Goal: Task Accomplishment & Management: Use online tool/utility

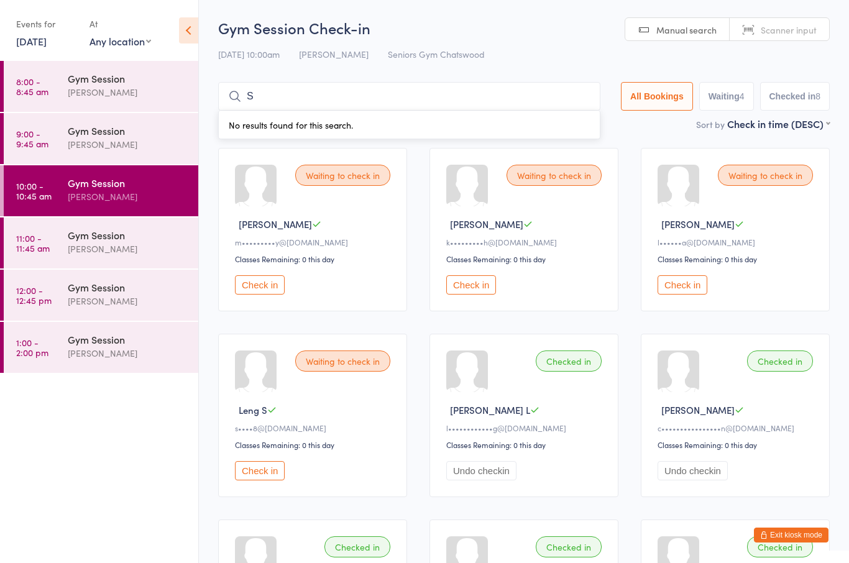
type input "S"
click at [769, 210] on div "Waiting to check in [PERSON_NAME] S l••••••a@[DOMAIN_NAME] Classes Remaining: 0…" at bounding box center [735, 230] width 189 height 164
click at [111, 239] on div "Gym Session" at bounding box center [128, 235] width 120 height 14
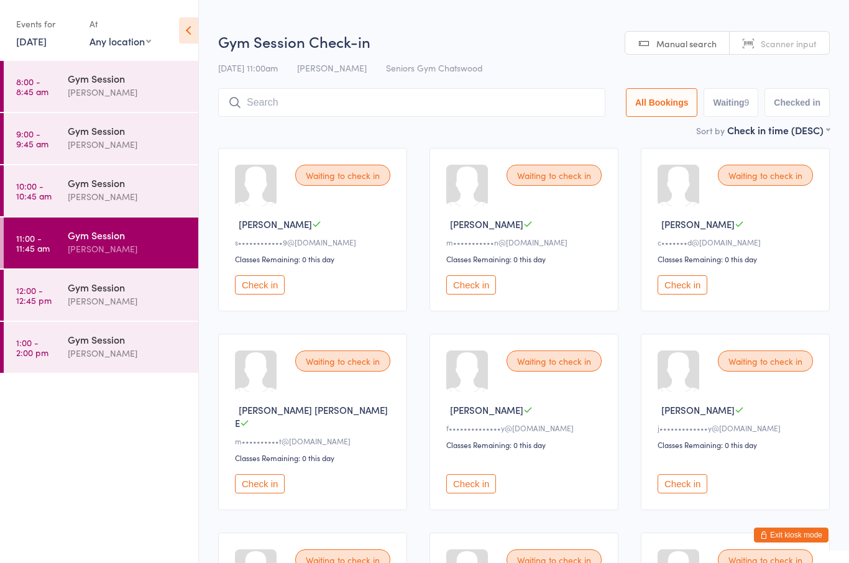
click at [476, 487] on button "Check in" at bounding box center [471, 483] width 50 height 19
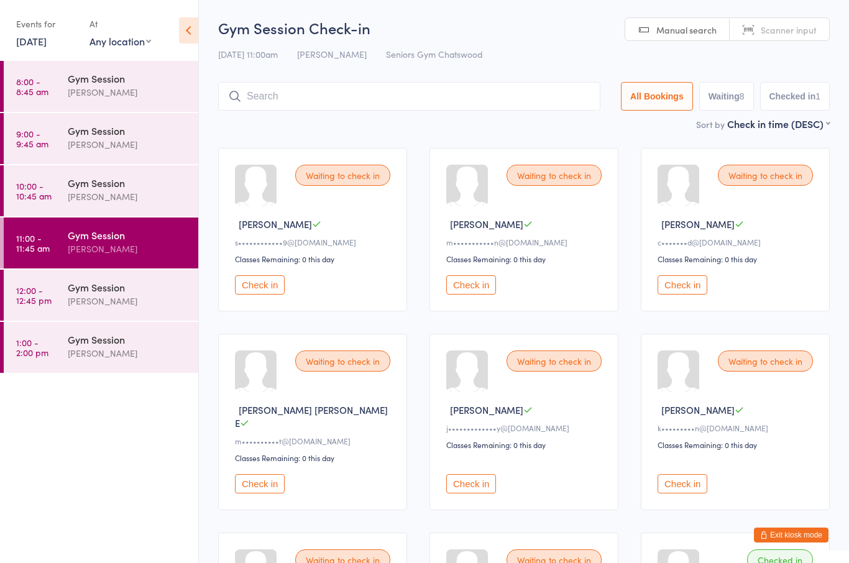
click at [695, 474] on button "Check in" at bounding box center [683, 483] width 50 height 19
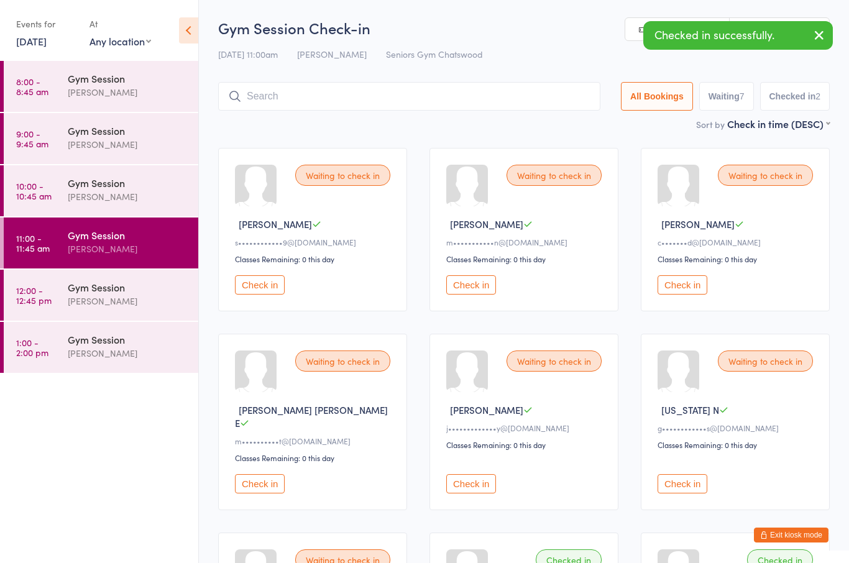
click at [825, 19] on link "Scanner input" at bounding box center [779, 30] width 99 height 24
click at [820, 45] on button "button" at bounding box center [819, 36] width 27 height 29
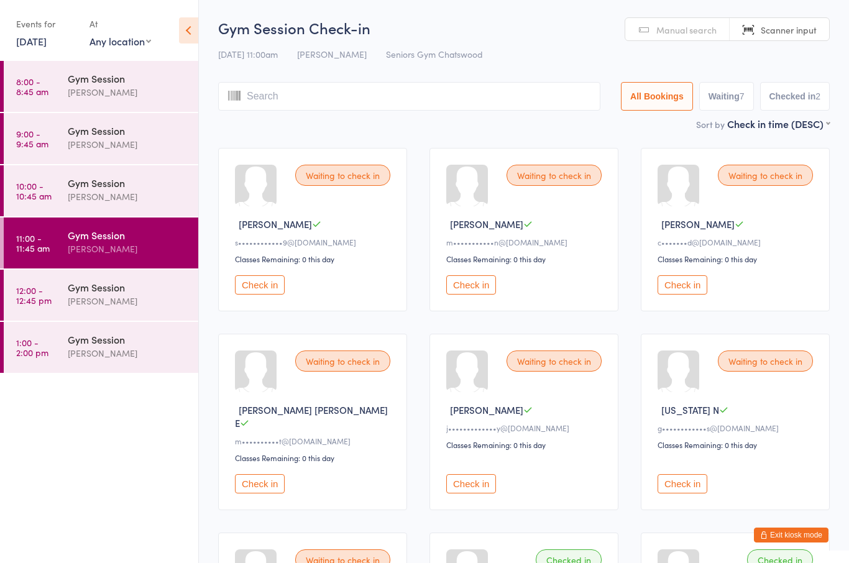
click at [111, 303] on div "[PERSON_NAME]" at bounding box center [128, 301] width 120 height 14
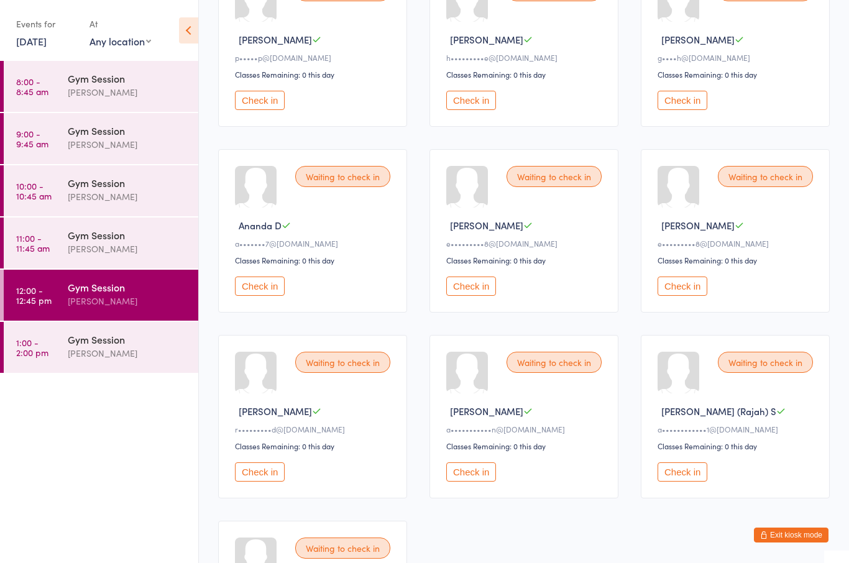
scroll to position [182, 0]
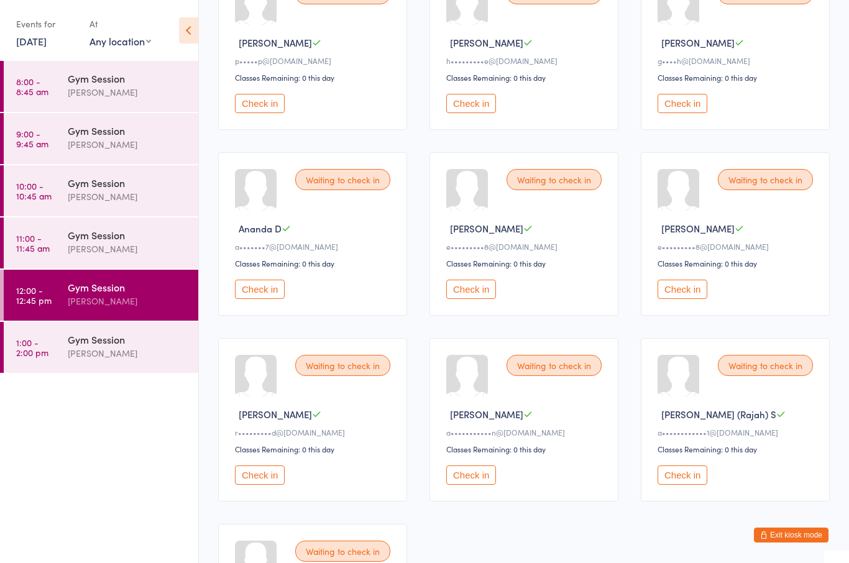
click at [95, 239] on div "Gym Session" at bounding box center [128, 235] width 120 height 14
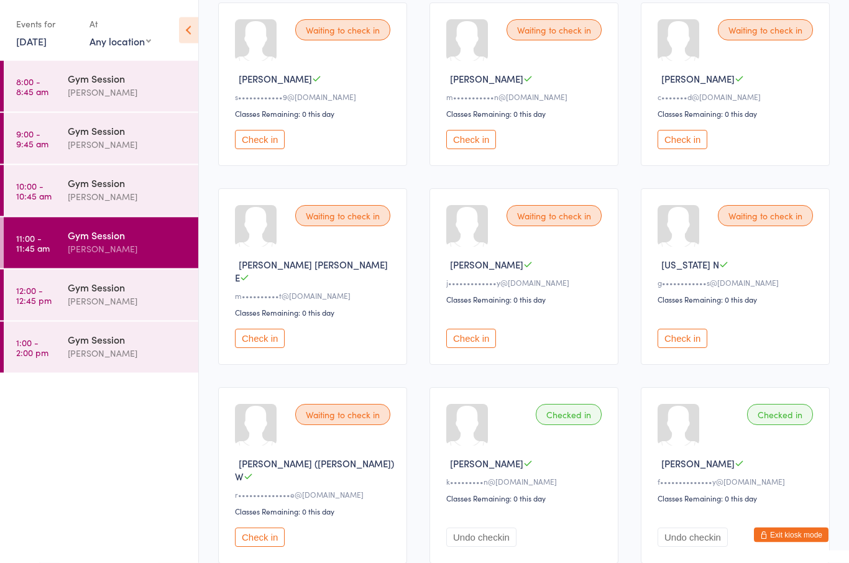
scroll to position [187, 0]
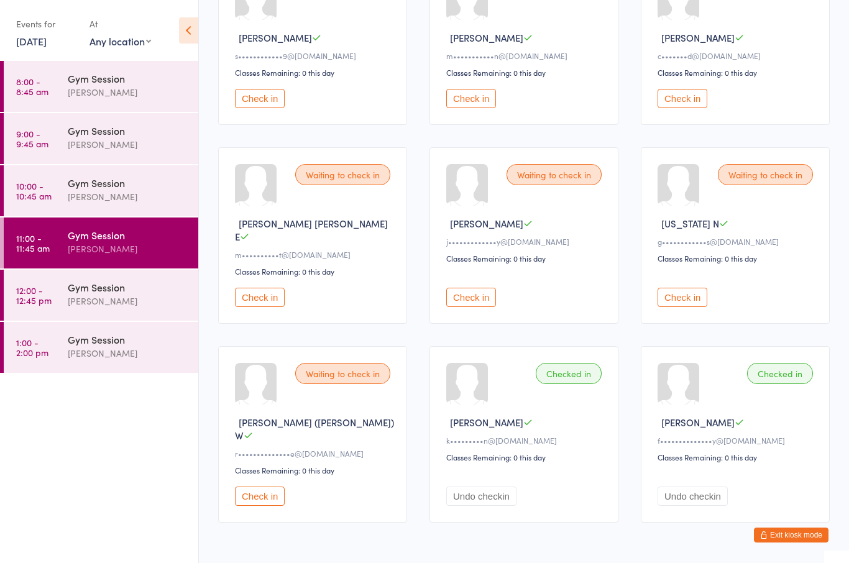
click at [267, 487] on button "Check in" at bounding box center [260, 496] width 50 height 19
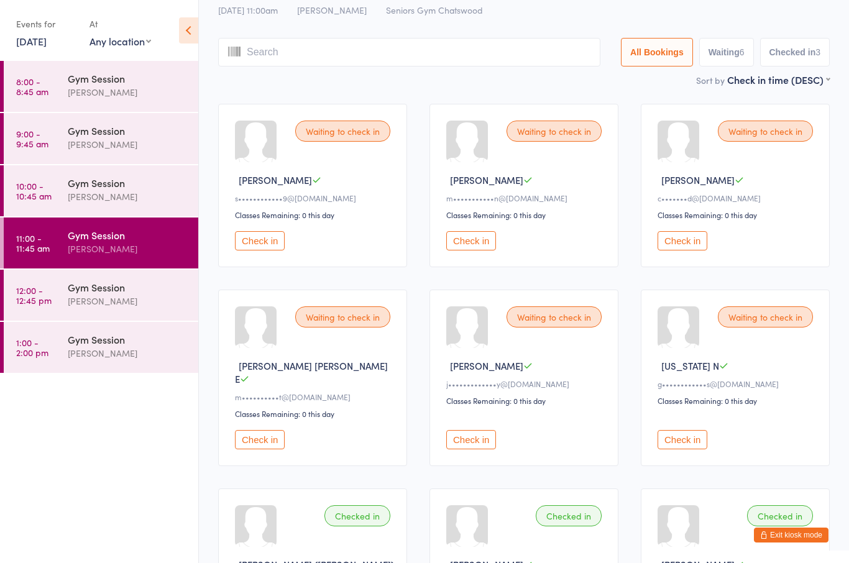
scroll to position [0, 0]
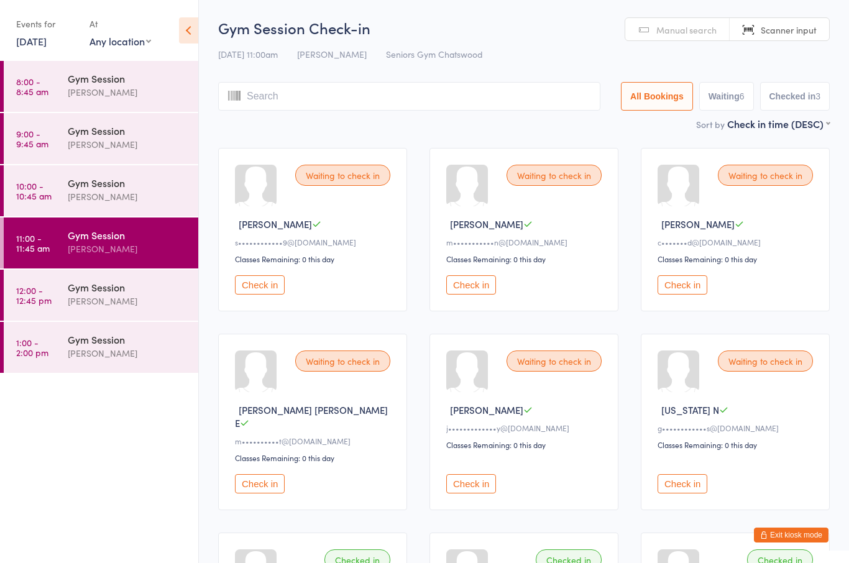
click at [271, 295] on button "Check in" at bounding box center [260, 284] width 50 height 19
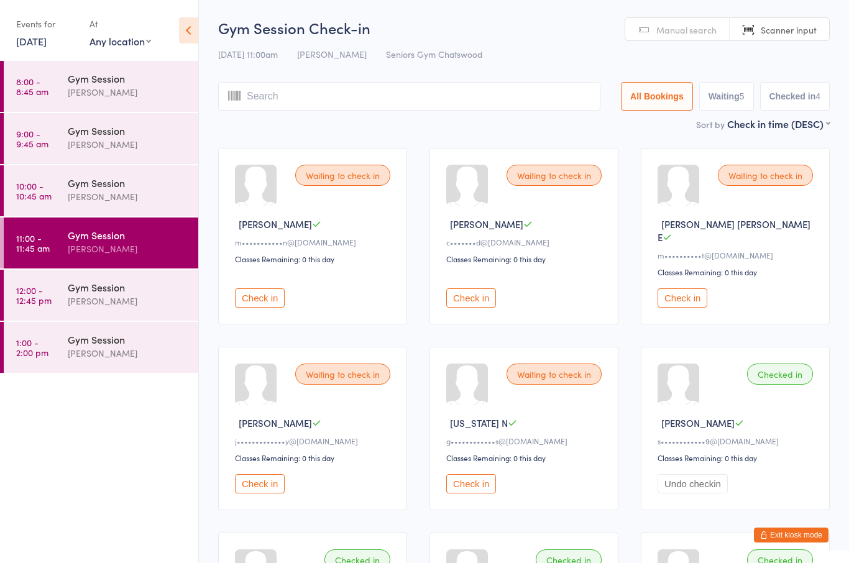
click at [275, 484] on button "Check in" at bounding box center [260, 483] width 50 height 19
click at [128, 194] on div "[PERSON_NAME]" at bounding box center [128, 197] width 120 height 14
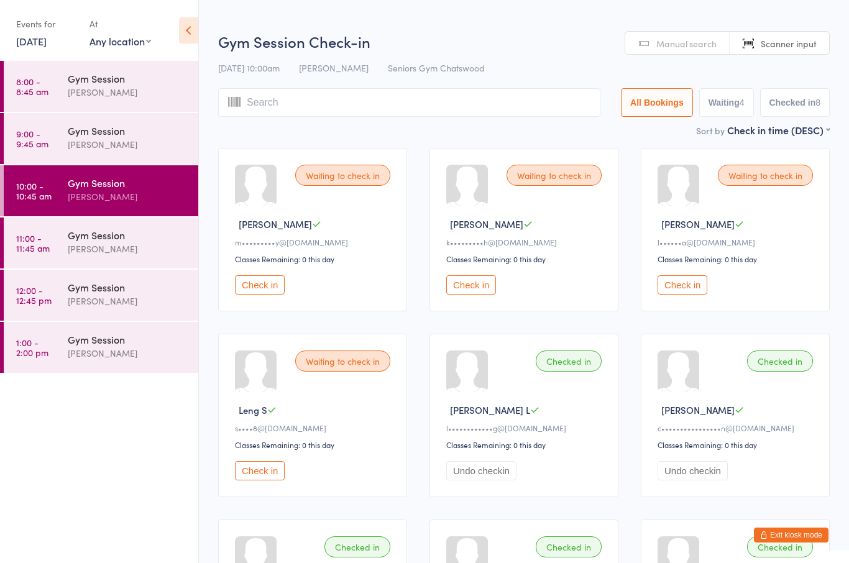
click at [270, 294] on button "Check in" at bounding box center [260, 284] width 50 height 19
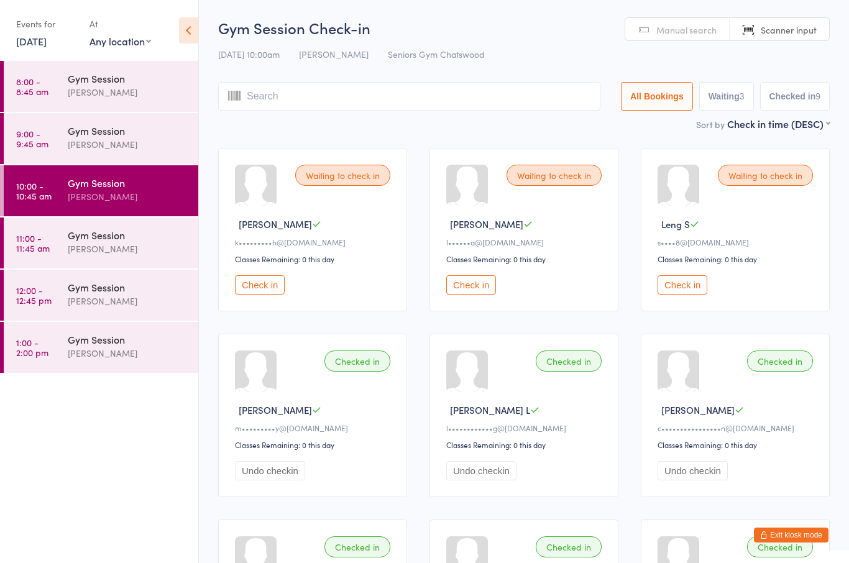
click at [144, 248] on div "[PERSON_NAME]" at bounding box center [128, 249] width 120 height 14
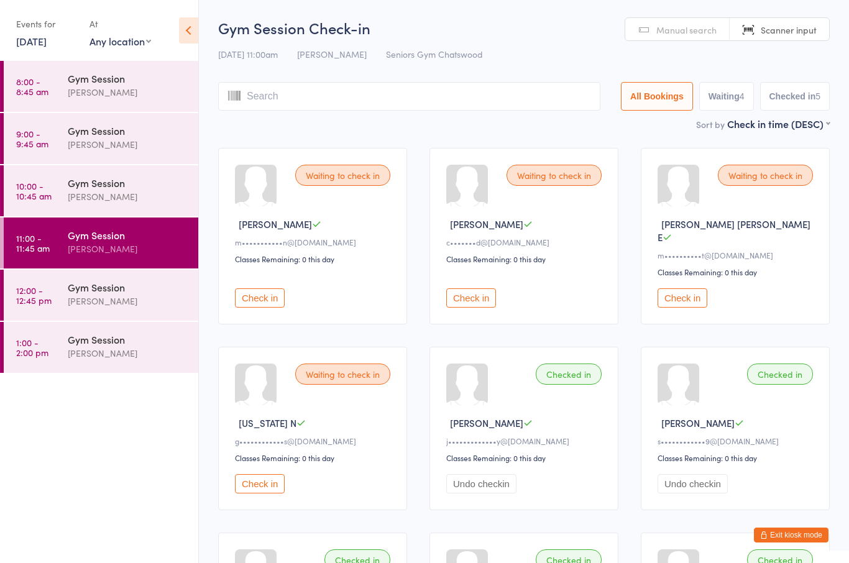
click at [685, 301] on button "Check in" at bounding box center [683, 298] width 50 height 19
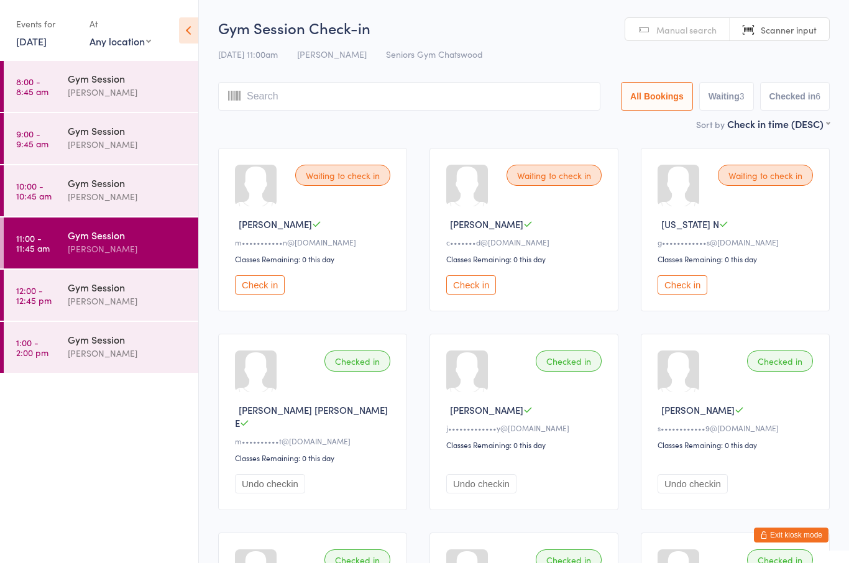
click at [265, 295] on button "Check in" at bounding box center [260, 284] width 50 height 19
click at [81, 289] on div "Gym Session" at bounding box center [128, 287] width 120 height 14
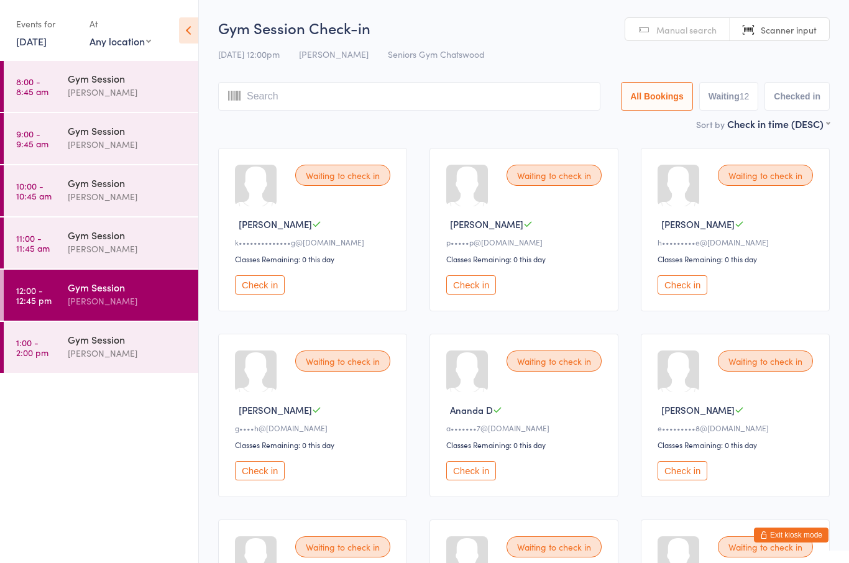
click at [474, 481] on button "Check in" at bounding box center [471, 470] width 50 height 19
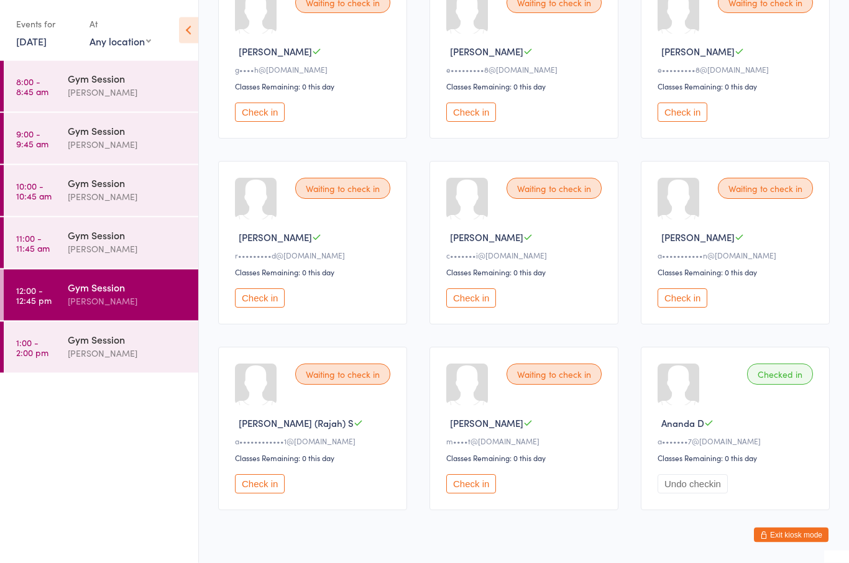
scroll to position [376, 0]
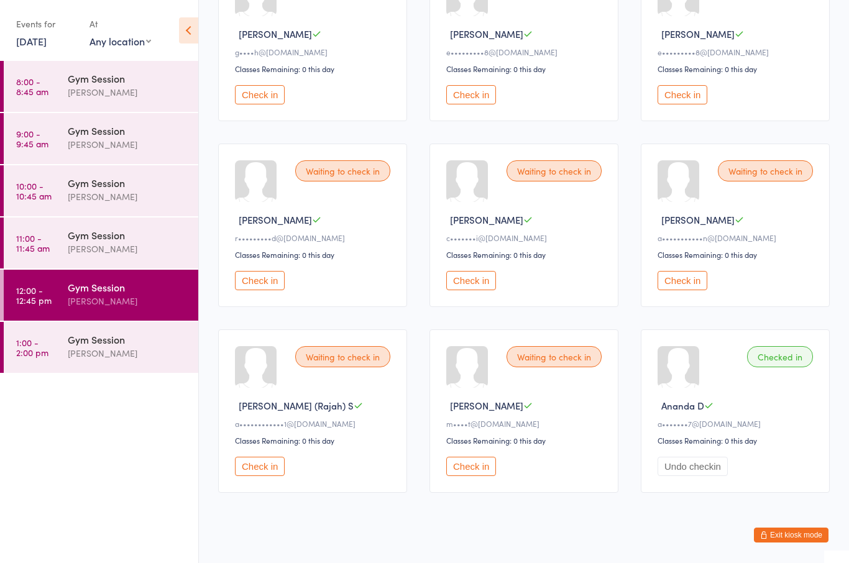
click at [256, 476] on button "Check in" at bounding box center [260, 466] width 50 height 19
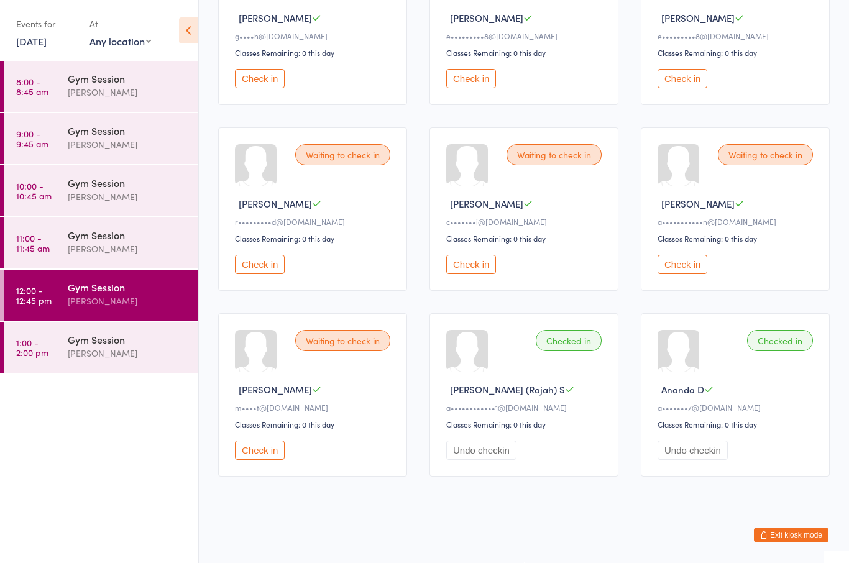
scroll to position [419, 0]
click at [685, 255] on button "Check in" at bounding box center [683, 264] width 50 height 19
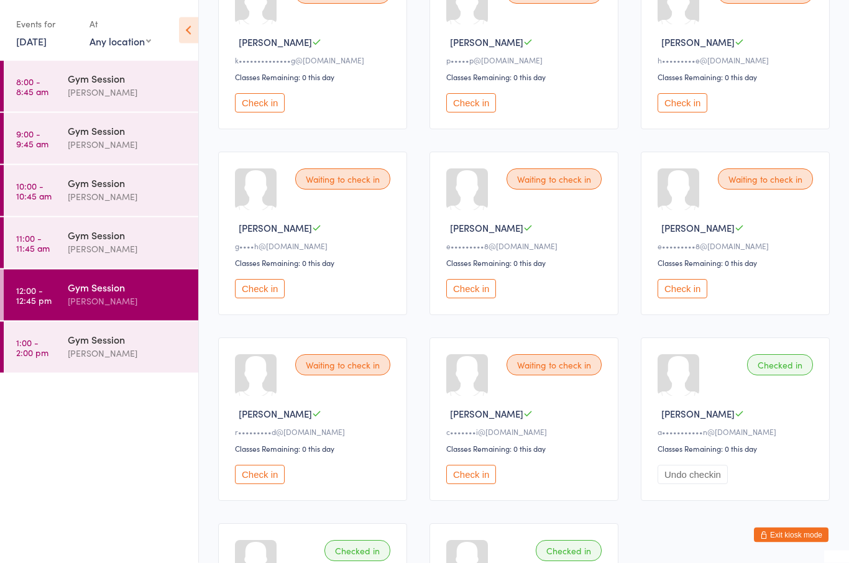
click at [244, 299] on button "Check in" at bounding box center [260, 289] width 50 height 19
click at [484, 104] on button "Check in" at bounding box center [471, 102] width 50 height 19
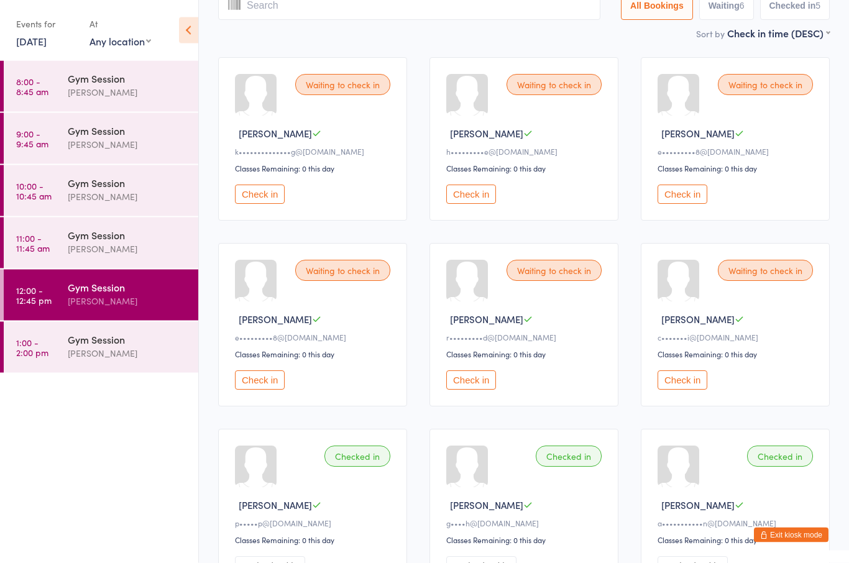
click at [685, 390] on button "Check in" at bounding box center [683, 380] width 50 height 19
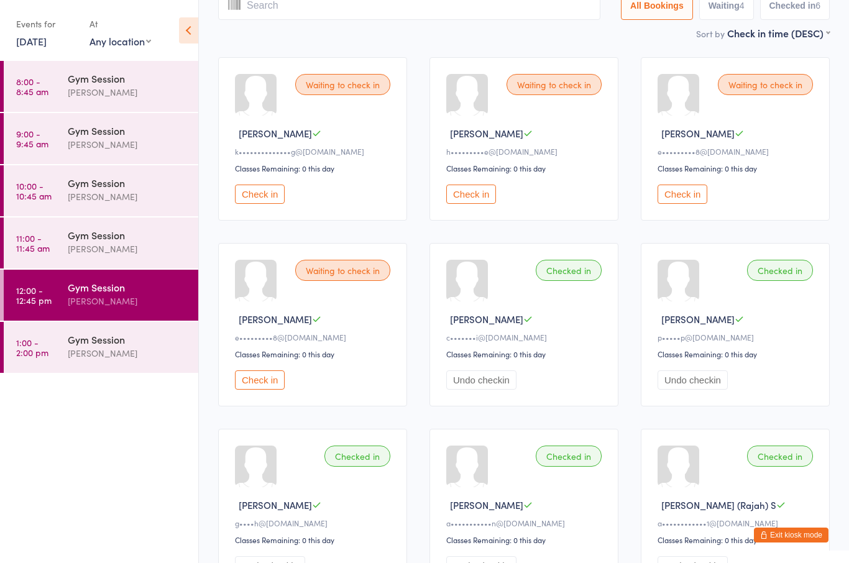
click at [269, 201] on button "Check in" at bounding box center [260, 194] width 50 height 19
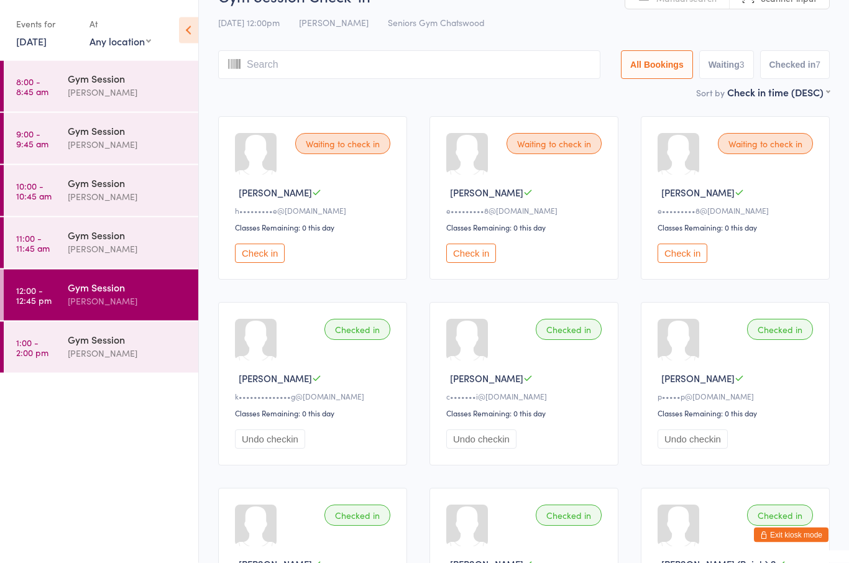
scroll to position [32, 0]
click at [472, 263] on button "Check in" at bounding box center [471, 253] width 50 height 19
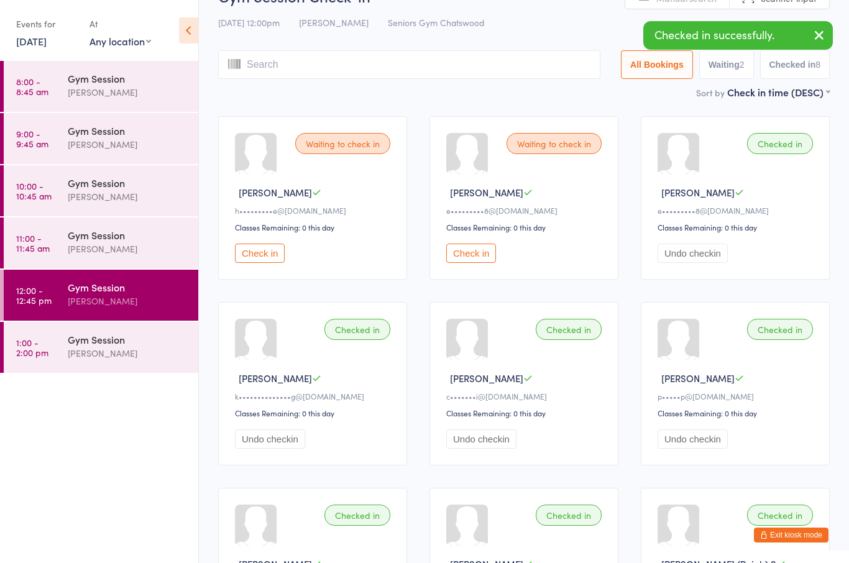
click at [704, 263] on button "Undo checkin" at bounding box center [693, 253] width 70 height 19
click at [680, 279] on div "Waiting to check in [PERSON_NAME] F e•••••••••8@[DOMAIN_NAME] Classes Remaining…" at bounding box center [735, 198] width 189 height 164
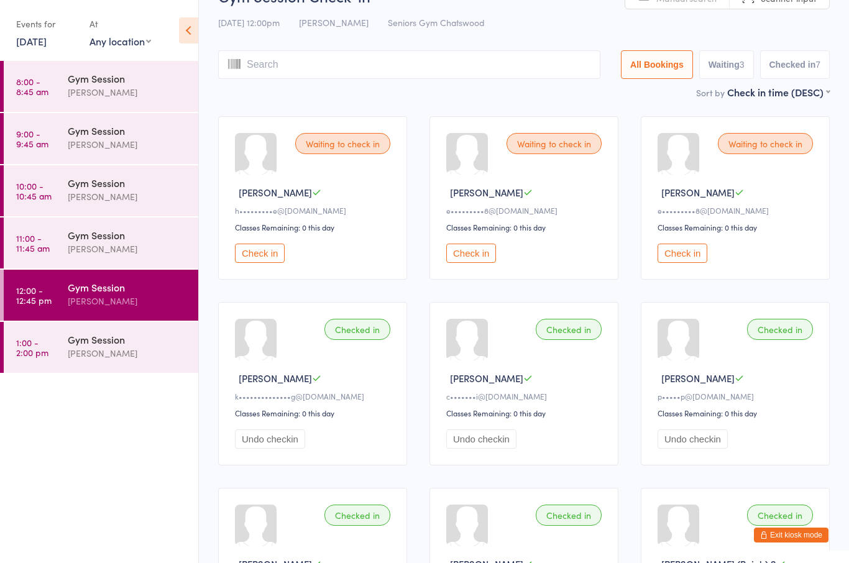
click at [262, 260] on button "Check in" at bounding box center [260, 253] width 50 height 19
